Goal: Information Seeking & Learning: Check status

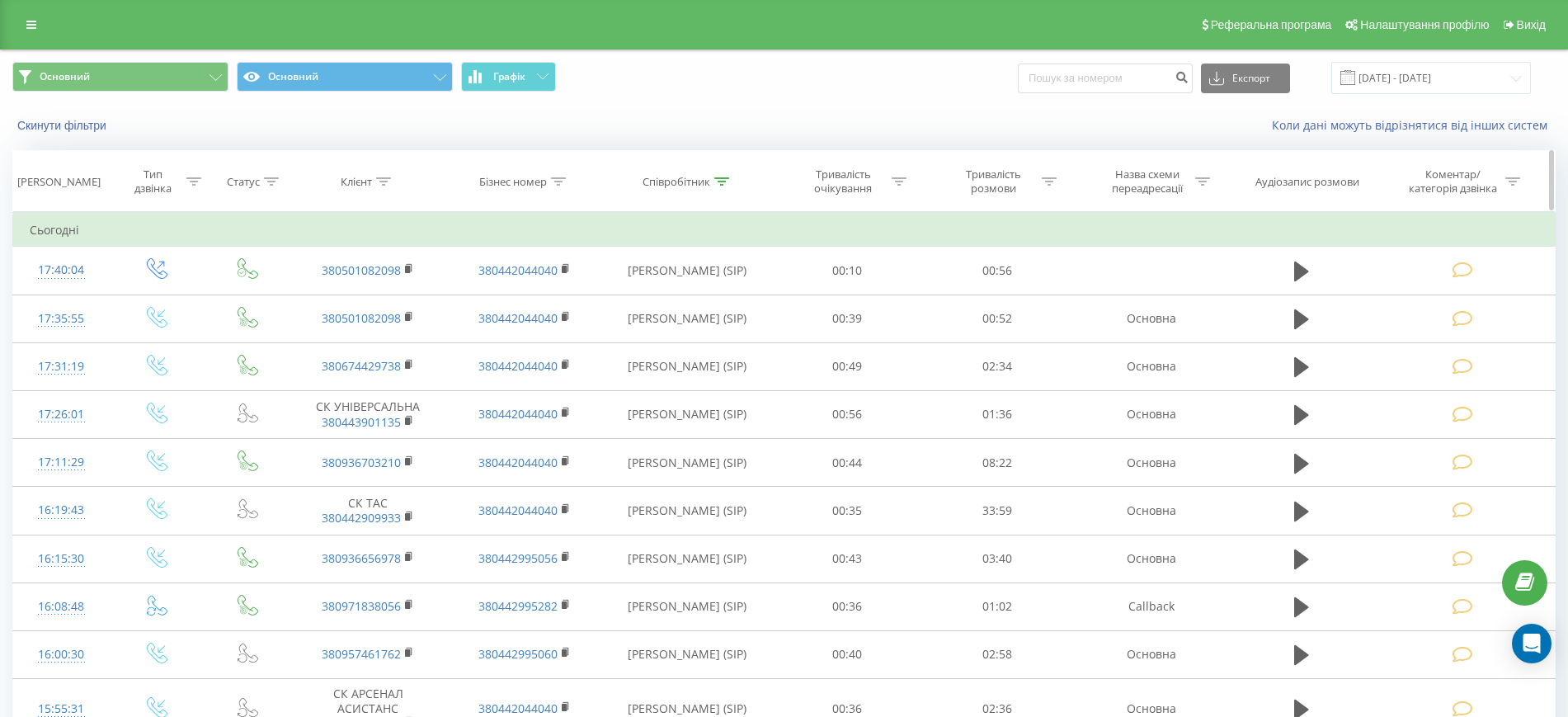
click at [378, 179] on icon at bounding box center [383, 181] width 15 height 8
click at [354, 301] on input "text" at bounding box center [368, 299] width 145 height 28
paste input "[PHONE_NUMBER]"
click at [317, 304] on input "[PHONE_NUMBER]" at bounding box center [368, 299] width 145 height 28
click at [331, 301] on input "38093) 7565710" at bounding box center [368, 299] width 145 height 28
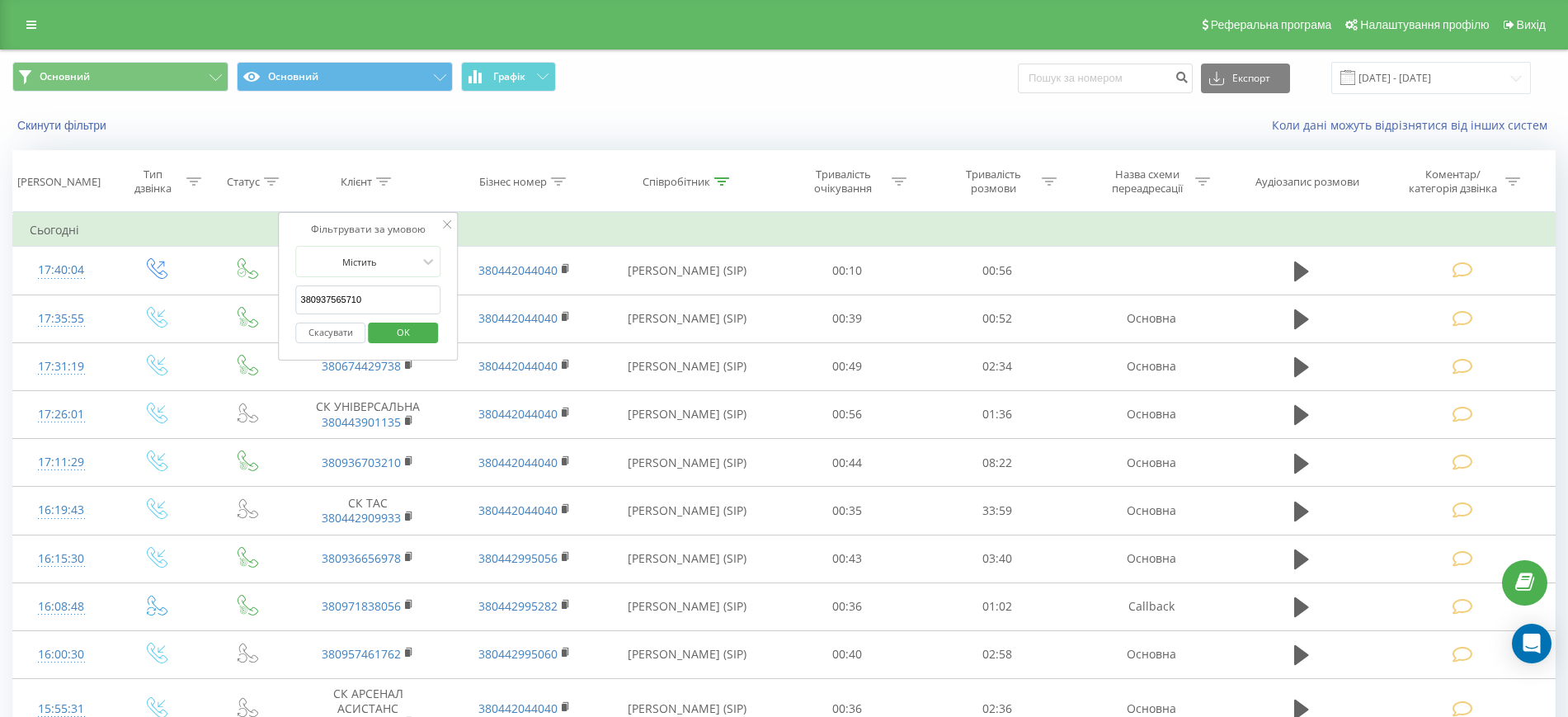
click at [355, 298] on input "380937565710" at bounding box center [368, 299] width 145 height 28
click at [353, 300] on input "380937565710" at bounding box center [368, 299] width 145 height 28
type input "380937565710"
click at [405, 335] on span "OK" at bounding box center [403, 332] width 46 height 25
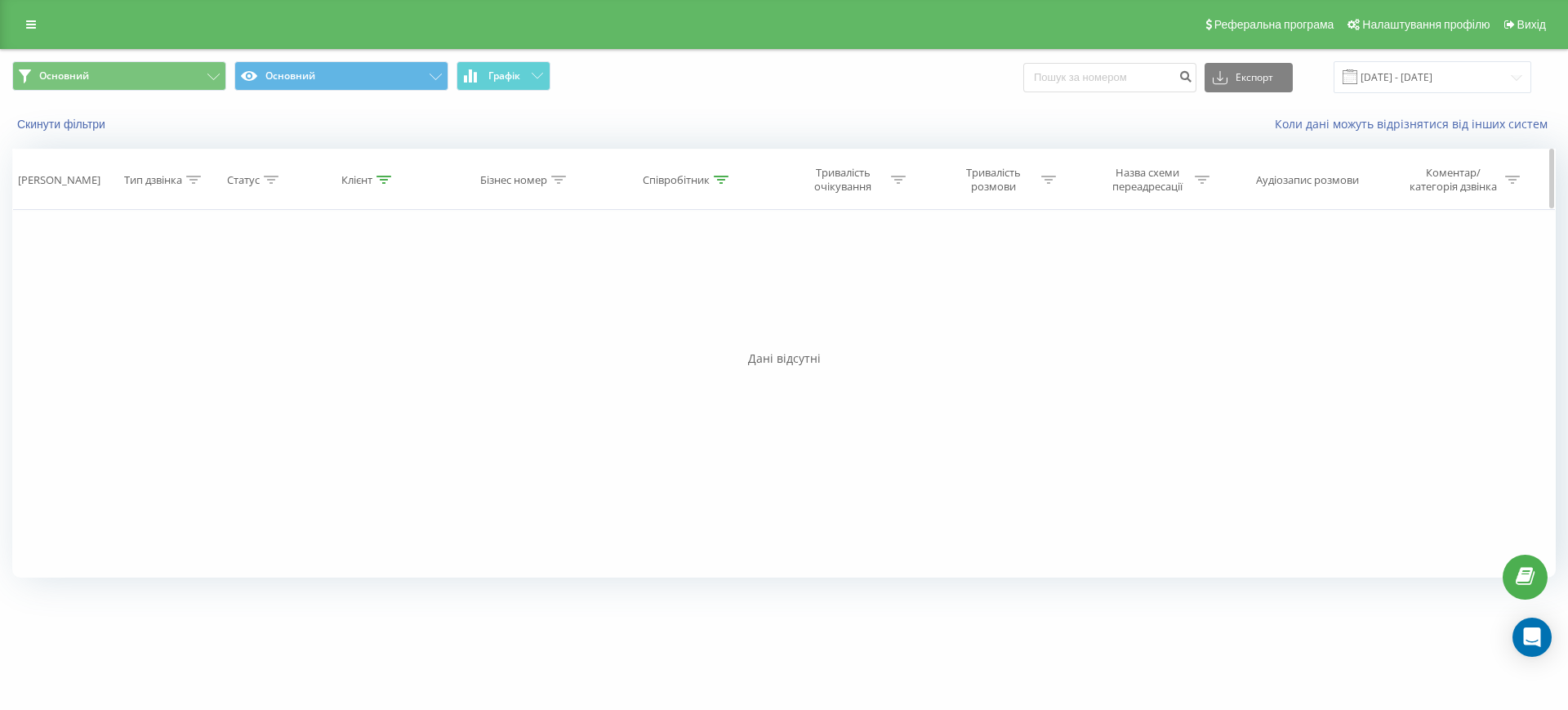
click at [716, 183] on icon at bounding box center [721, 179] width 15 height 8
click at [650, 328] on button "Скасувати" at bounding box center [651, 329] width 70 height 20
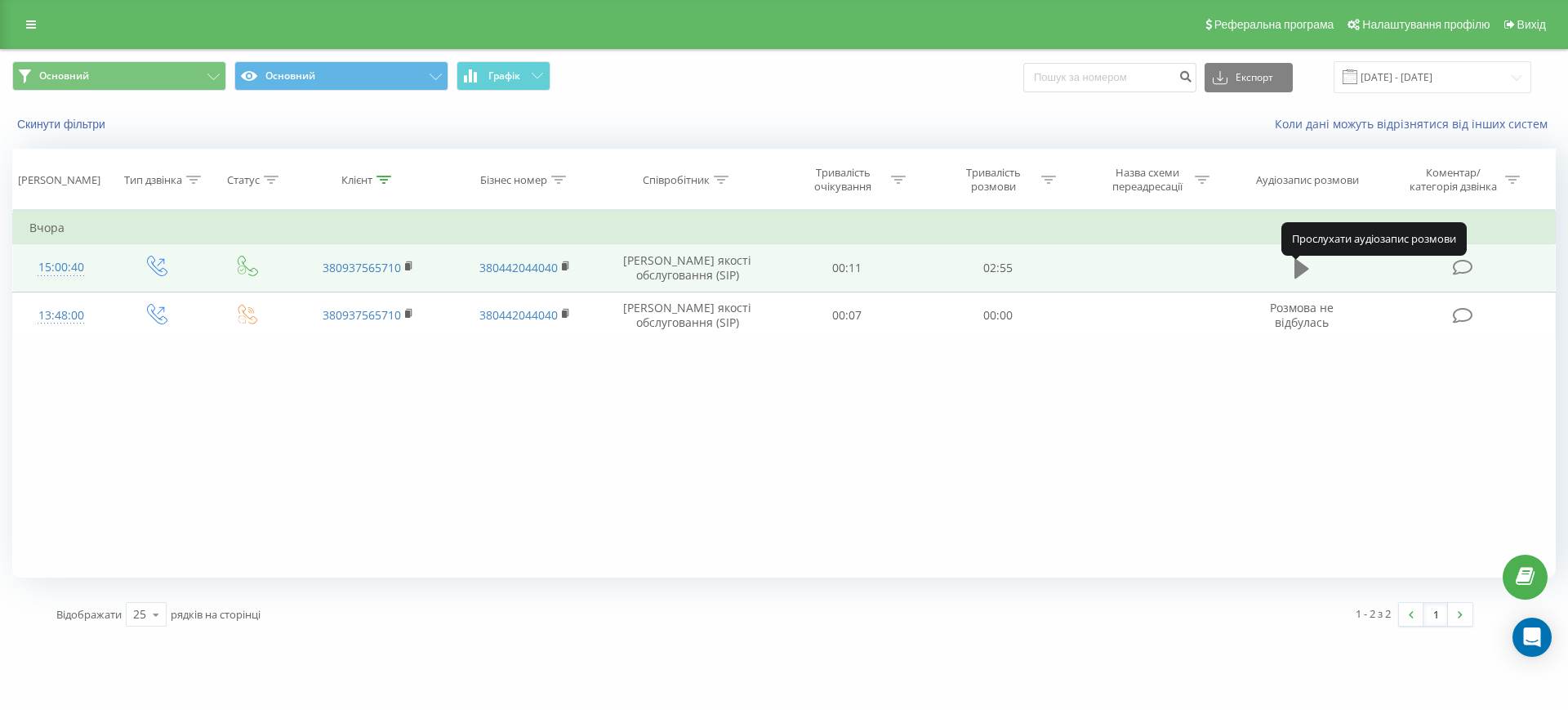
click at [1299, 278] on icon at bounding box center [1301, 269] width 15 height 19
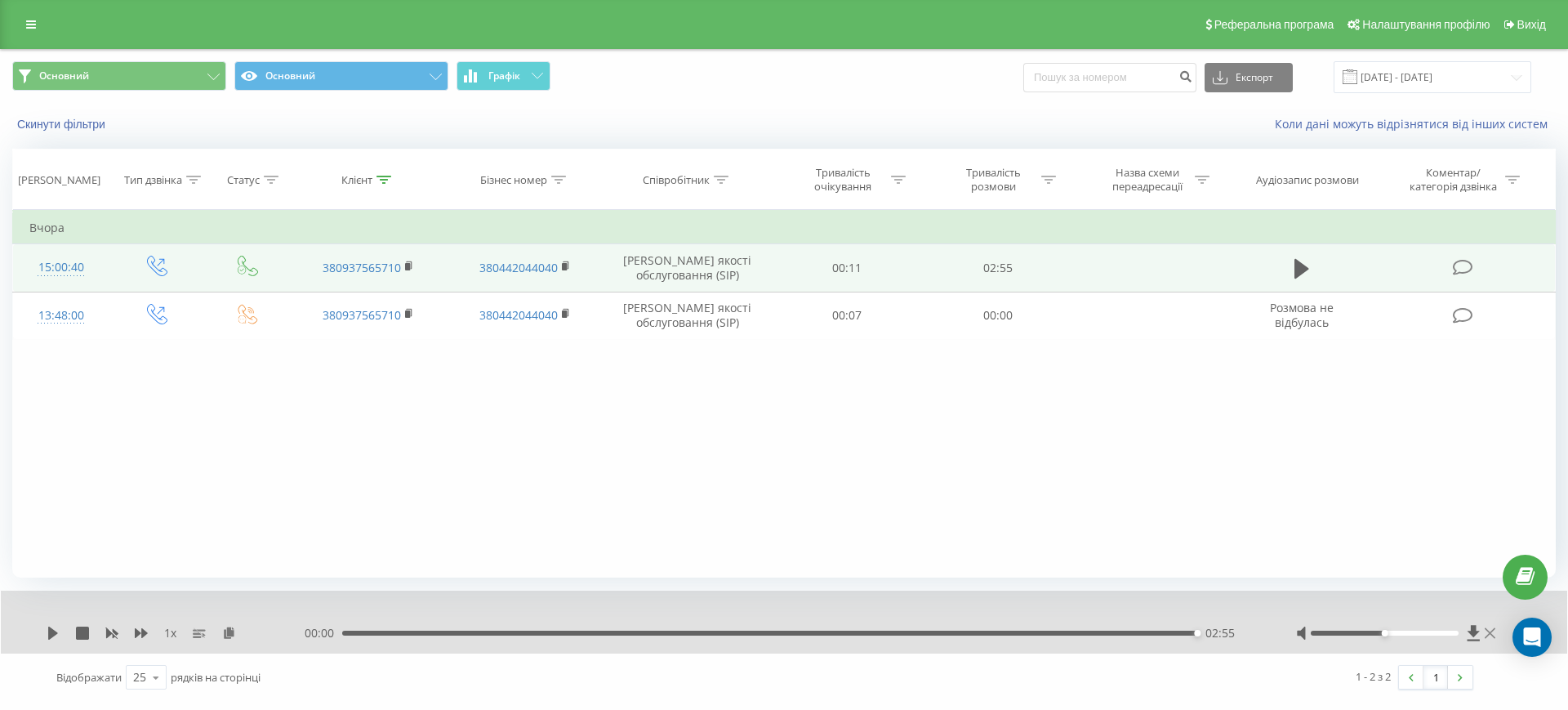
click at [1494, 632] on icon at bounding box center [1490, 632] width 11 height 13
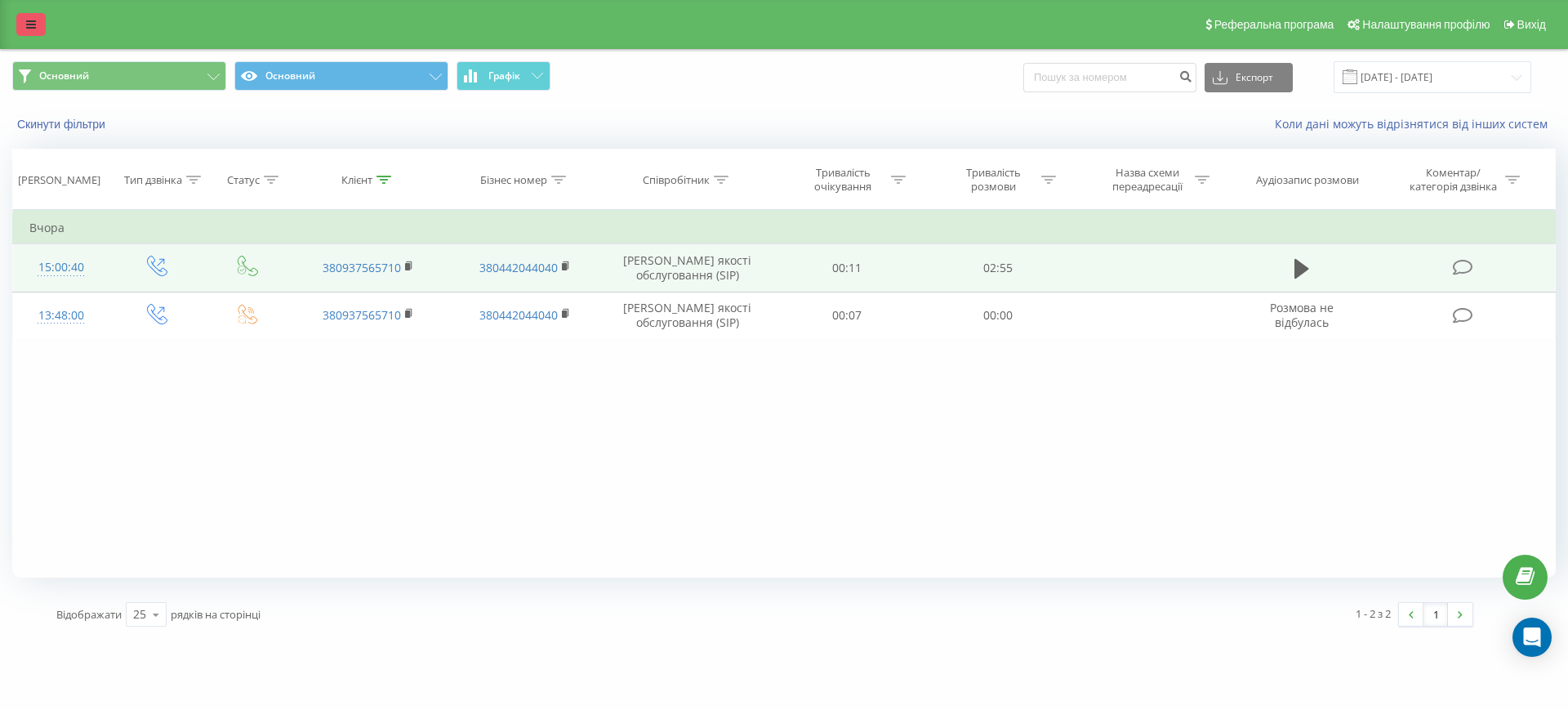
click at [27, 26] on icon at bounding box center [31, 24] width 10 height 12
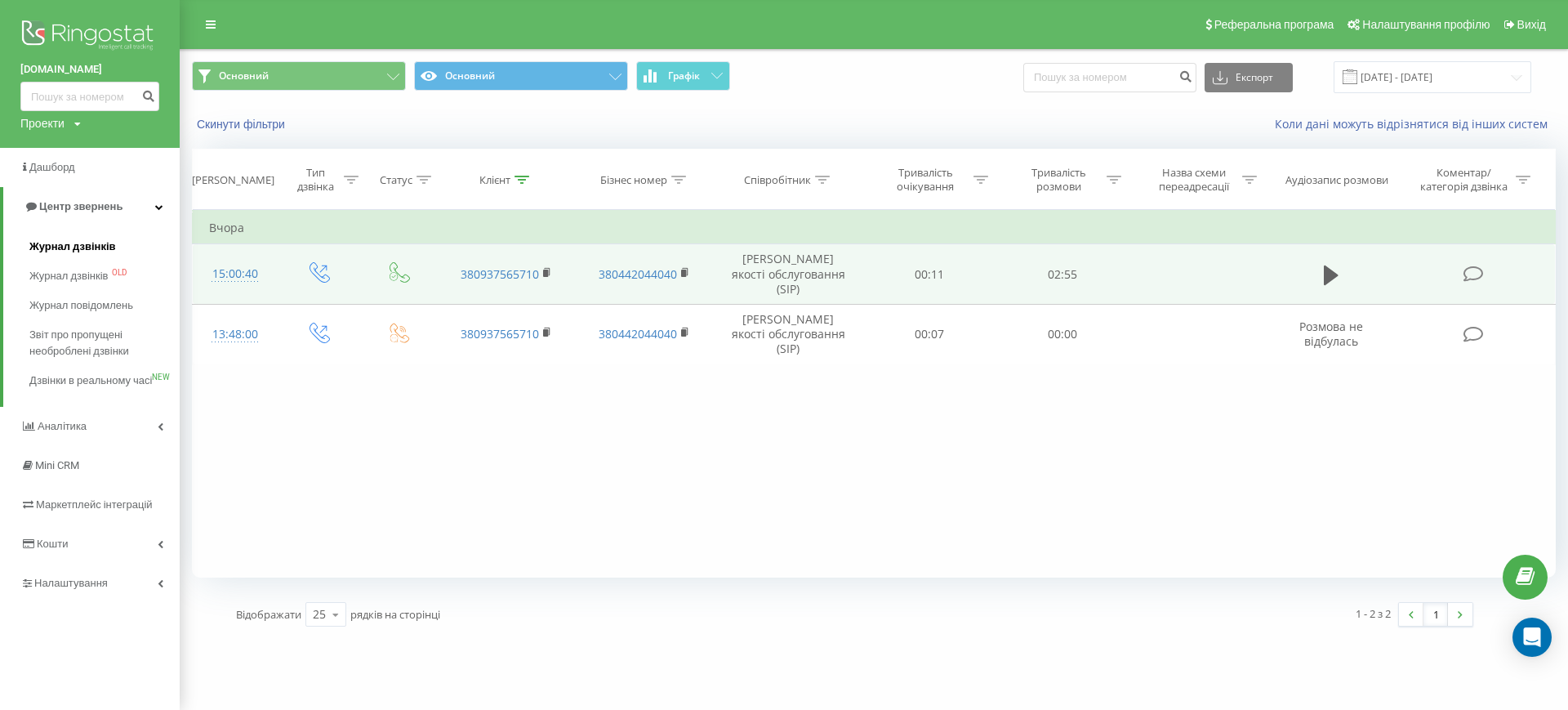
click at [70, 250] on span "Журнал дзвінків" at bounding box center [72, 246] width 86 height 16
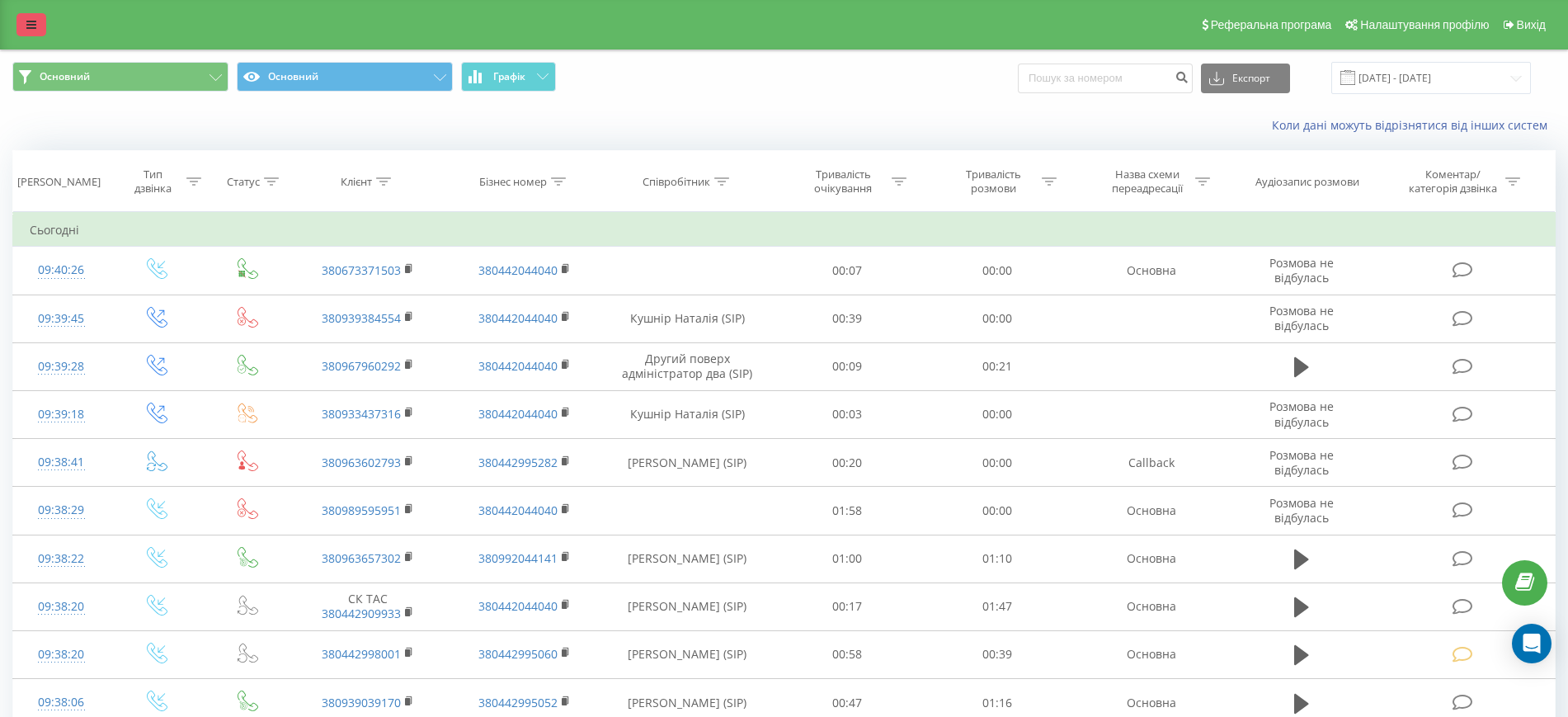
click at [25, 19] on link at bounding box center [31, 24] width 29 height 24
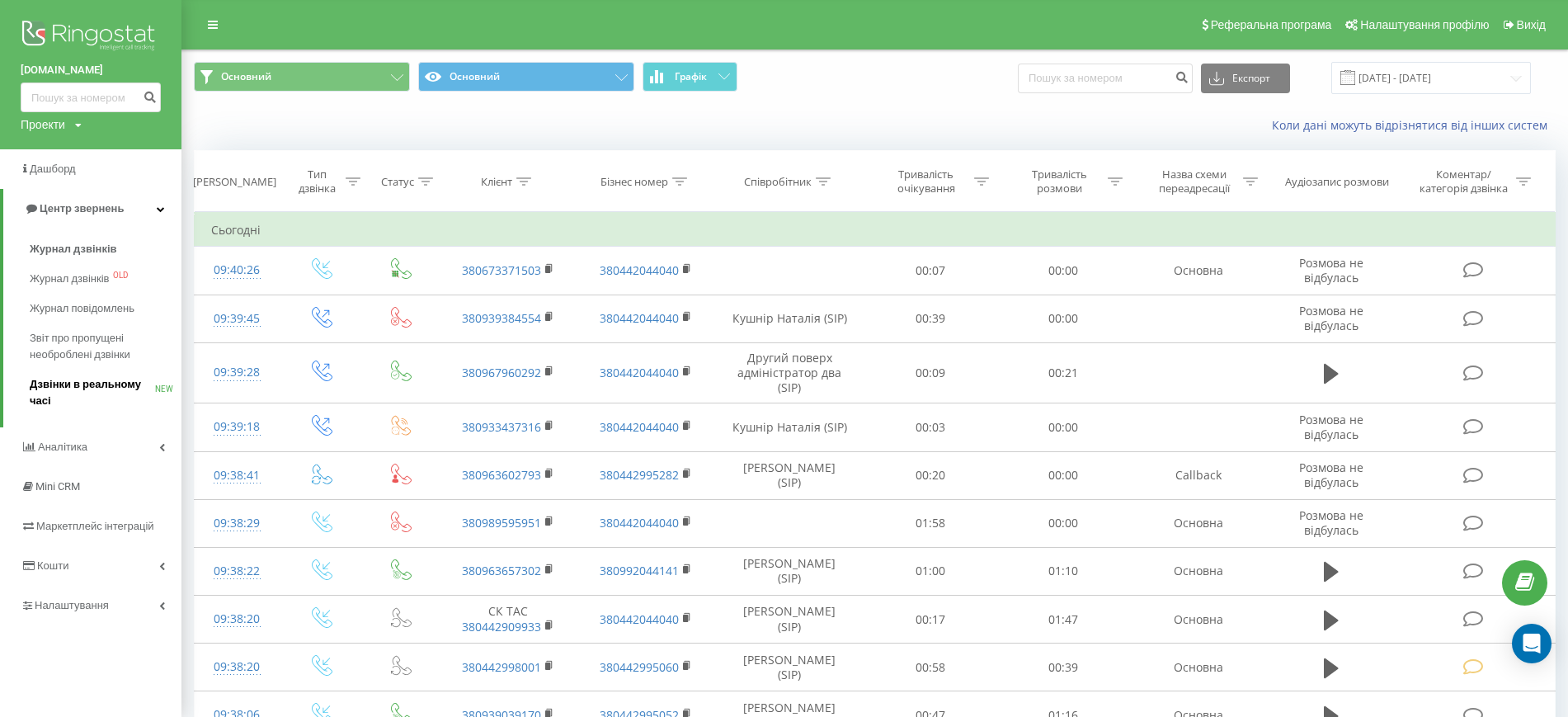
click at [71, 383] on span "Дзвінки в реальному часі" at bounding box center [92, 393] width 125 height 33
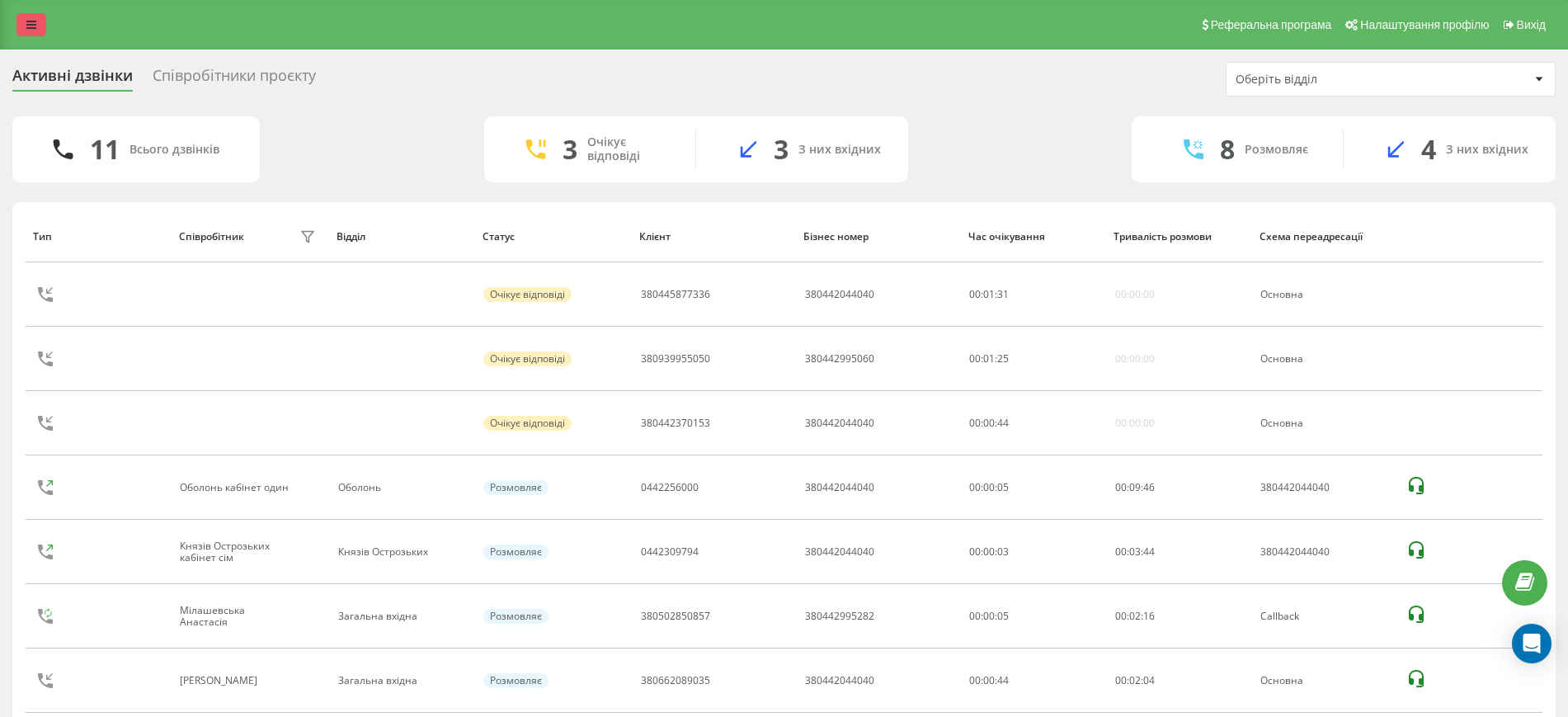
click at [35, 33] on link at bounding box center [31, 24] width 29 height 24
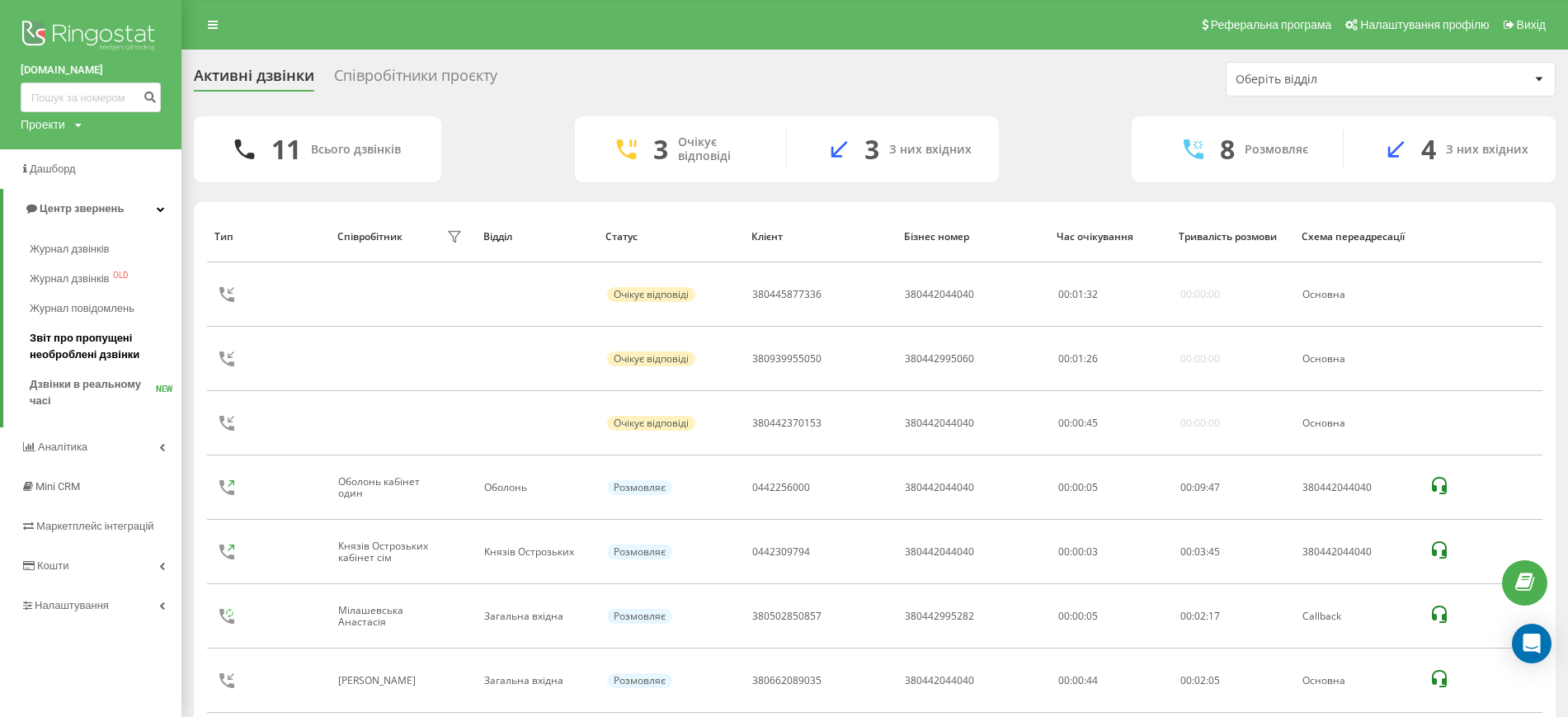
click at [75, 353] on span "Звіт про пропущені необроблені дзвінки" at bounding box center [101, 347] width 143 height 33
